Goal: Task Accomplishment & Management: Use online tool/utility

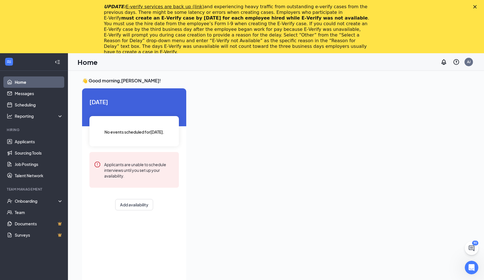
click at [276, 127] on div at bounding box center [330, 210] width 279 height 244
click at [31, 118] on div "Reporting" at bounding box center [39, 116] width 49 height 6
click at [475, 7] on polygon "Close" at bounding box center [474, 6] width 3 height 3
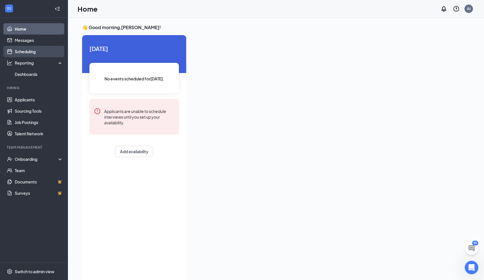
click at [29, 57] on link "Scheduling" at bounding box center [39, 51] width 48 height 11
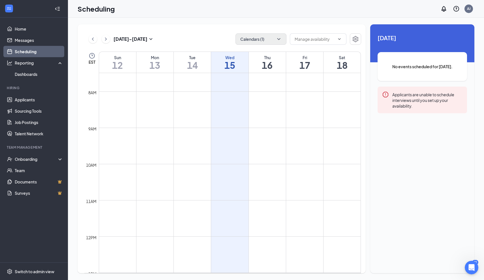
scroll to position [268, 0]
click at [280, 38] on icon "ChevronDown" at bounding box center [279, 39] width 6 height 6
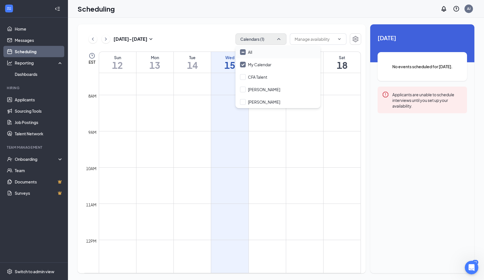
click at [244, 53] on icon "Minimize" at bounding box center [243, 52] width 4 height 4
click at [244, 53] on input "All" at bounding box center [246, 52] width 12 height 6
checkbox input "true"
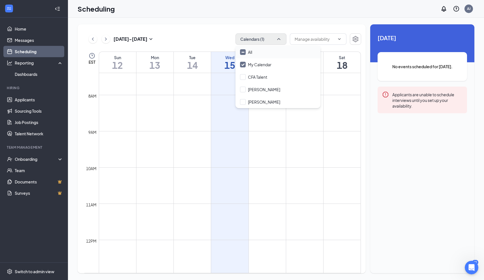
checkbox input "true"
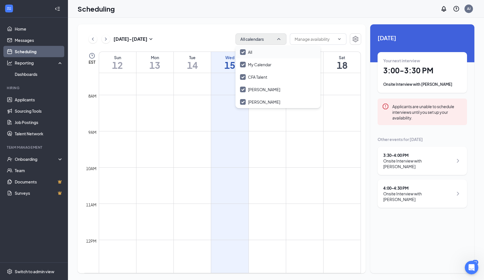
click at [395, 155] on div "3:30 - 4:00 PM" at bounding box center [418, 155] width 70 height 6
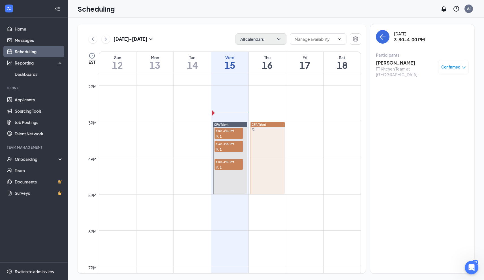
scroll to position [495, 0]
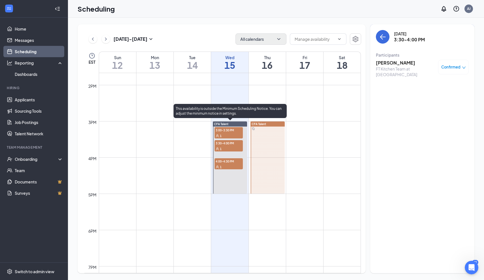
click at [228, 165] on div "1" at bounding box center [228, 167] width 28 height 6
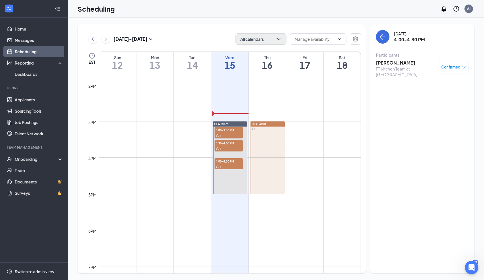
click at [399, 63] on h3 "[PERSON_NAME]" at bounding box center [405, 63] width 59 height 6
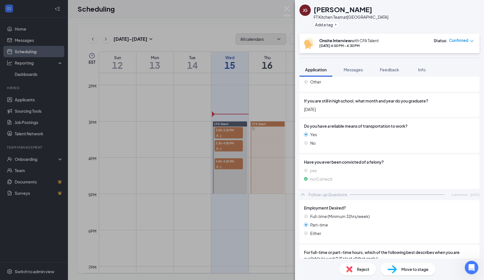
scroll to position [281, 0]
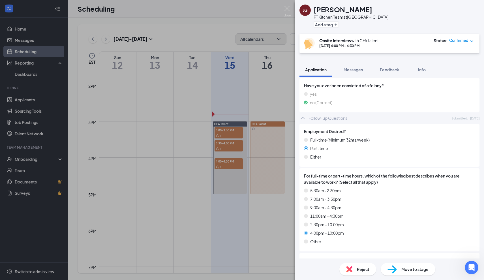
click at [230, 162] on div "[PERSON_NAME] [PERSON_NAME] FT Kitchen Team at [GEOGRAPHIC_DATA] Add a tag Onsi…" at bounding box center [242, 140] width 484 height 280
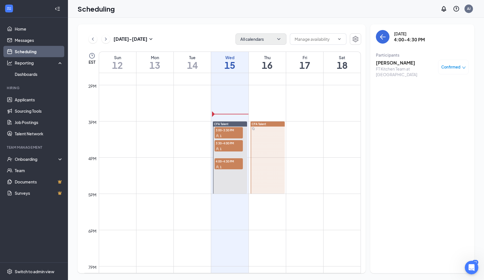
click at [230, 162] on span "4:00-4:30 PM" at bounding box center [228, 161] width 28 height 6
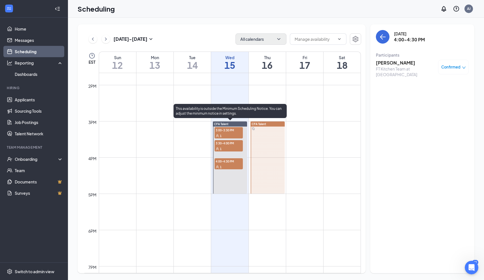
click at [231, 145] on span "3:30-4:00 PM" at bounding box center [228, 143] width 28 height 6
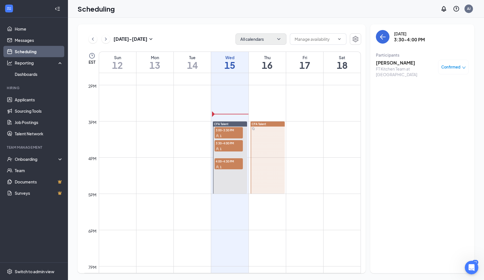
click at [399, 63] on h3 "[PERSON_NAME]" at bounding box center [405, 63] width 59 height 6
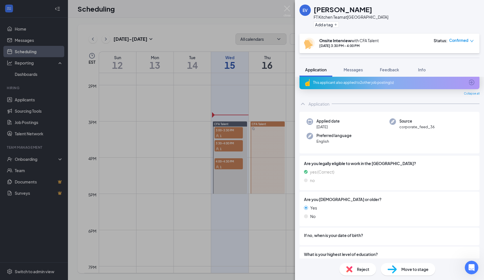
scroll to position [4, 0]
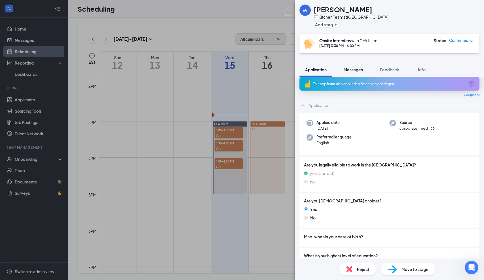
click at [356, 69] on span "Messages" at bounding box center [353, 69] width 19 height 5
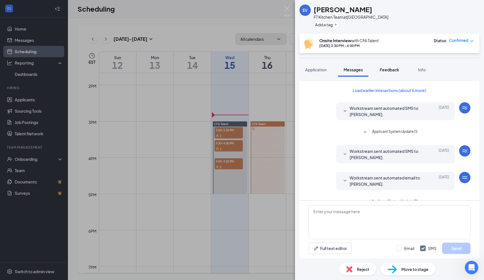
click at [390, 72] on span "Feedback" at bounding box center [389, 69] width 19 height 5
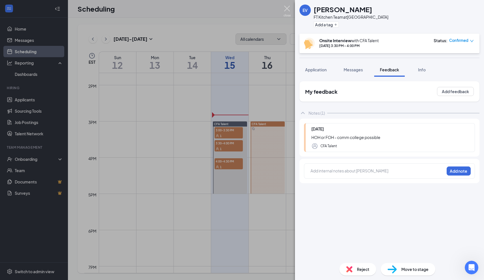
click at [287, 8] on img at bounding box center [287, 11] width 7 height 11
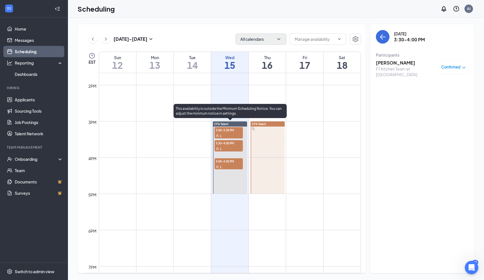
click at [233, 148] on div "1" at bounding box center [228, 149] width 28 height 6
click at [231, 135] on div "1" at bounding box center [228, 136] width 28 height 6
click at [236, 135] on div "1" at bounding box center [228, 136] width 28 height 6
click at [236, 134] on div "1" at bounding box center [228, 136] width 28 height 6
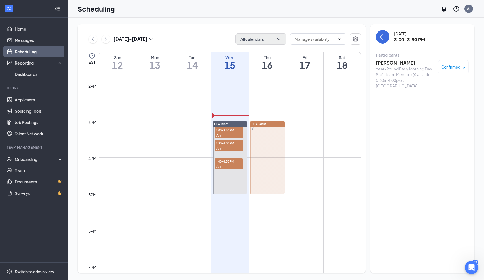
click at [384, 63] on h3 "[PERSON_NAME]" at bounding box center [405, 63] width 59 height 6
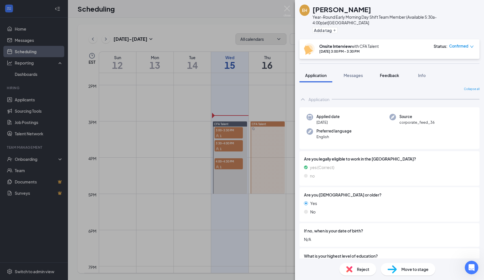
click at [387, 73] on span "Feedback" at bounding box center [389, 75] width 19 height 5
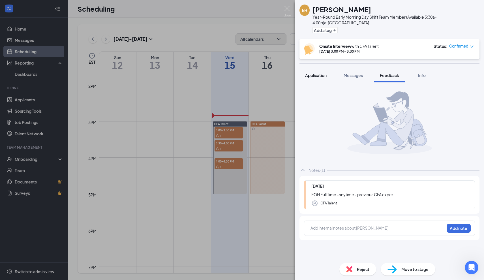
click at [312, 73] on span "Application" at bounding box center [316, 75] width 22 height 5
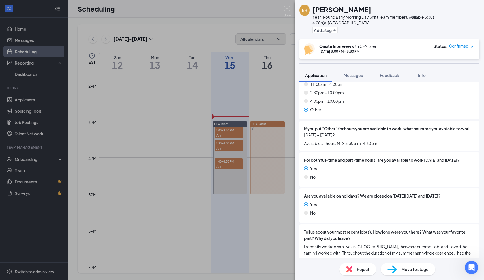
scroll to position [422, 0]
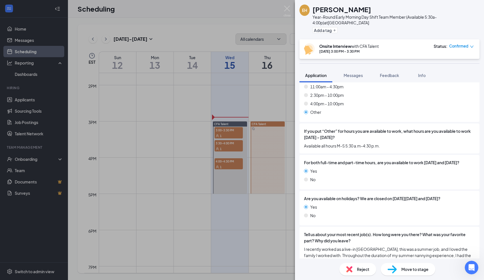
drag, startPoint x: 349, startPoint y: 134, endPoint x: 330, endPoint y: 154, distance: 27.4
click at [330, 154] on div "Employment Desired? [DEMOGRAPHIC_DATA] (Minimum 32hrs/week) Part-time Either Fo…" at bounding box center [389, 269] width 180 height 551
